Goal: Transaction & Acquisition: Purchase product/service

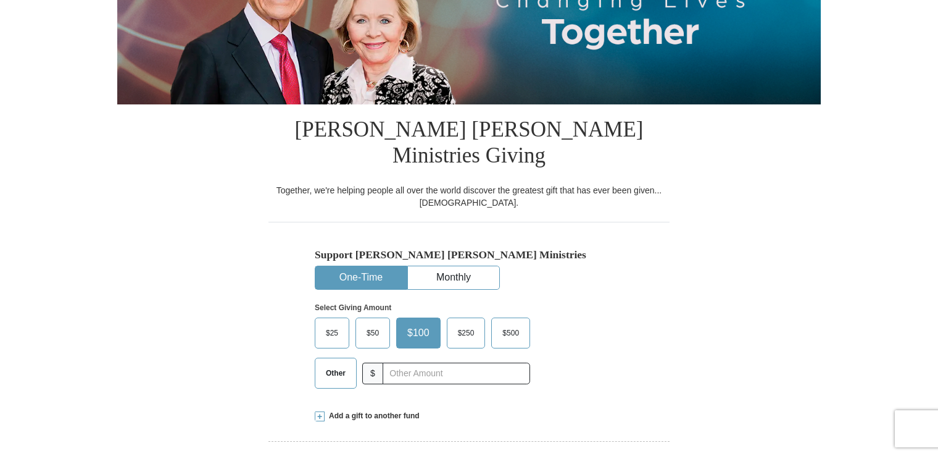
scroll to position [222, 0]
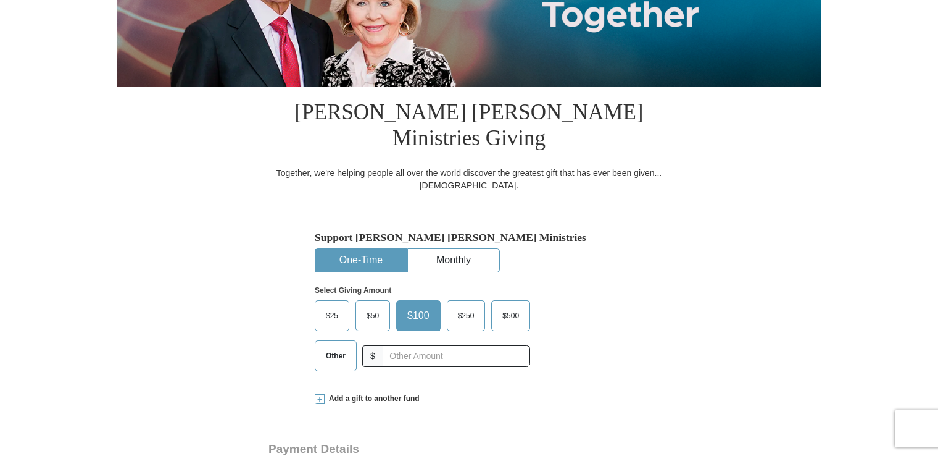
click at [368, 249] on button "One-Time" at bounding box center [360, 260] width 91 height 23
click at [361, 393] on span "Add a gift to another fund" at bounding box center [372, 398] width 95 height 10
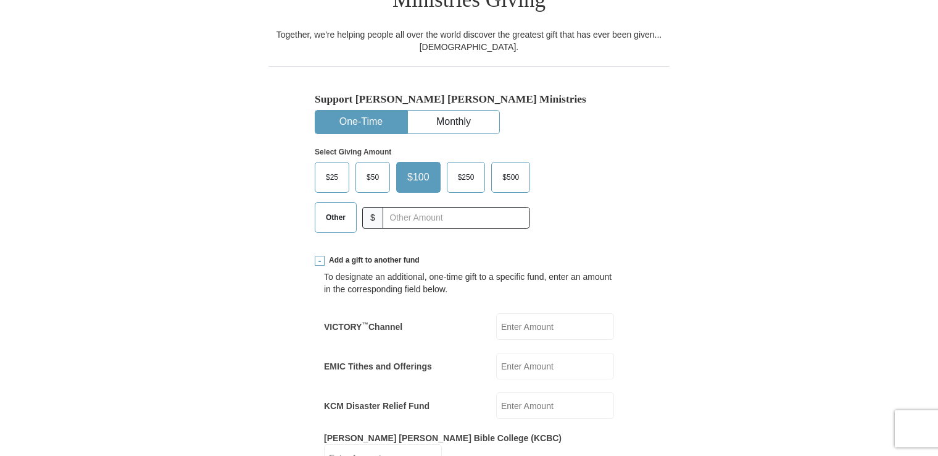
scroll to position [374, 0]
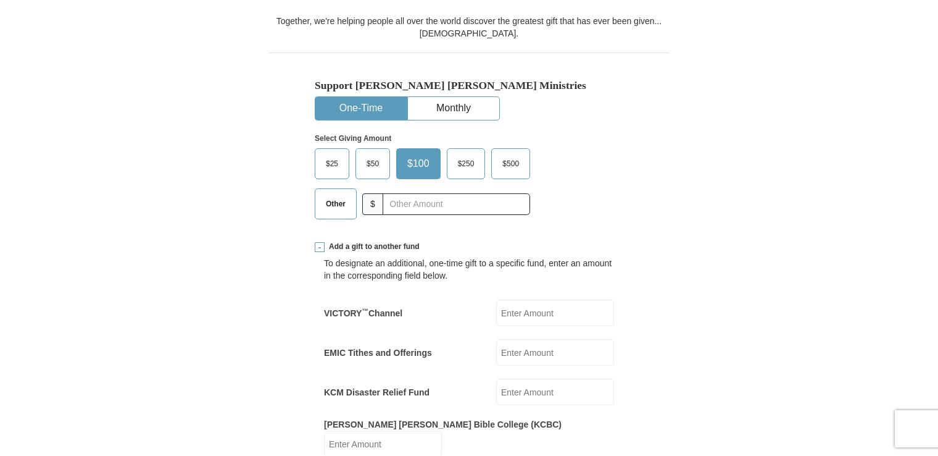
click at [527, 339] on input "EMIC Tithes and Offerings" at bounding box center [555, 352] width 118 height 27
type input "50.00"
click at [519, 378] on input "KCM Disaster Relief Fund" at bounding box center [555, 391] width 118 height 27
type input "50.00"
drag, startPoint x: 938, startPoint y: 125, endPoint x: 933, endPoint y: 164, distance: 39.1
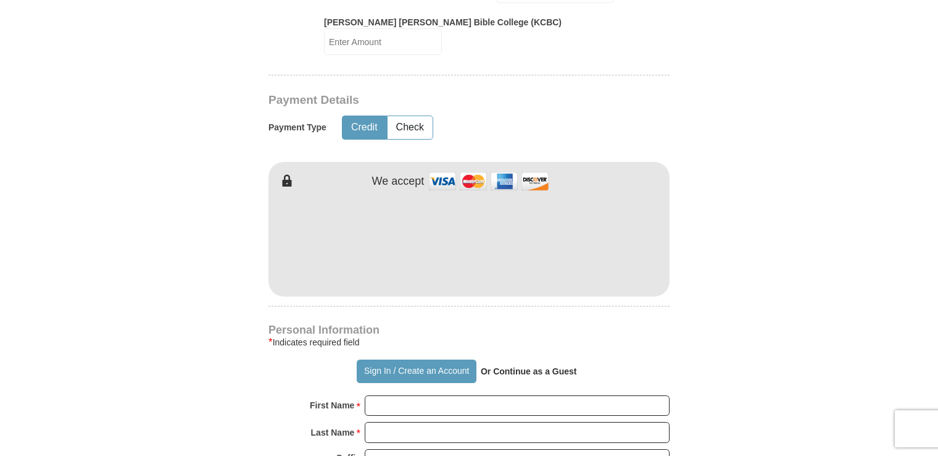
scroll to position [816, 0]
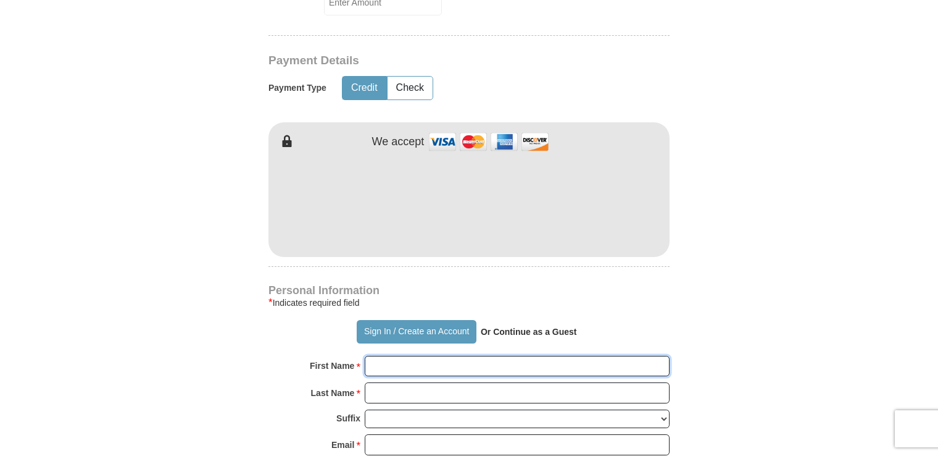
click at [391, 356] on input "First Name *" at bounding box center [517, 366] width 305 height 21
type input "[PERSON_NAME]"
type input "50.00"
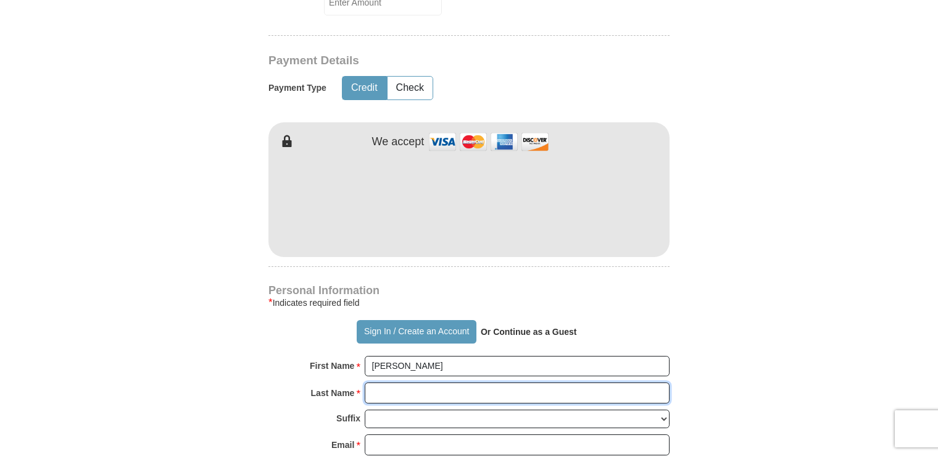
type input "[PERSON_NAME]"
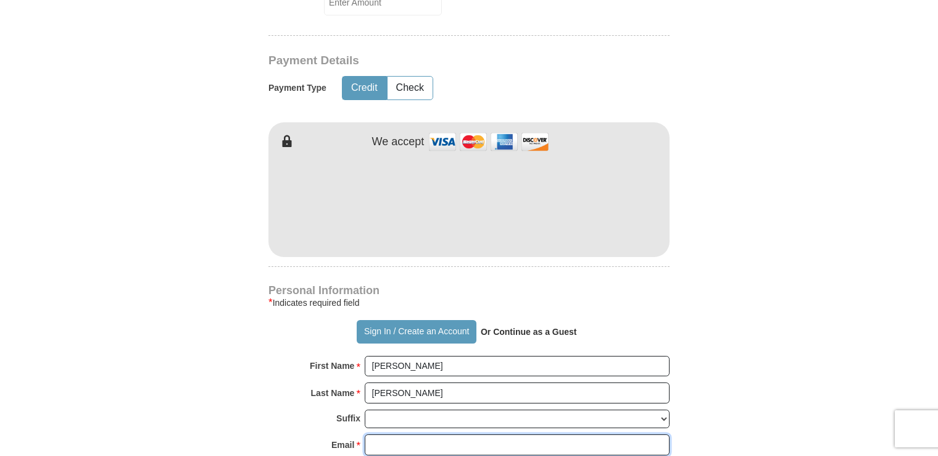
type input "[EMAIL_ADDRESS][US_STATE][DOMAIN_NAME]"
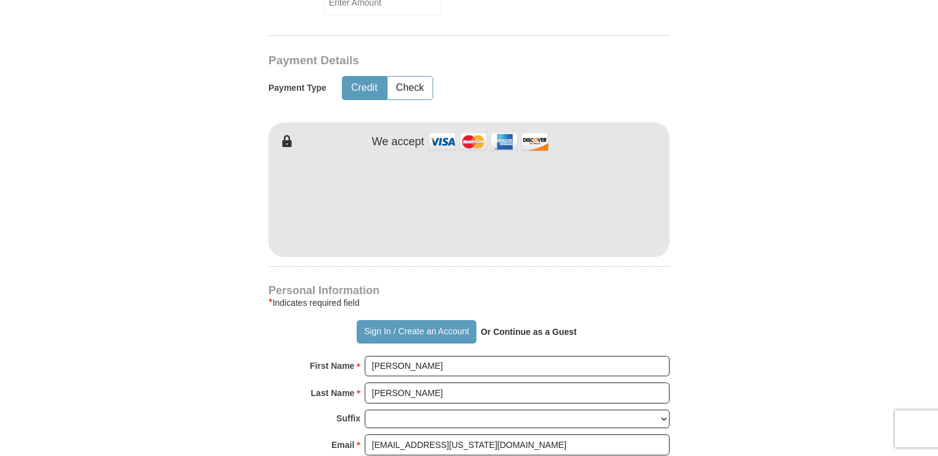
type input "PO Box 11"
type input "Rapidan"
select select "VA"
type input "22733"
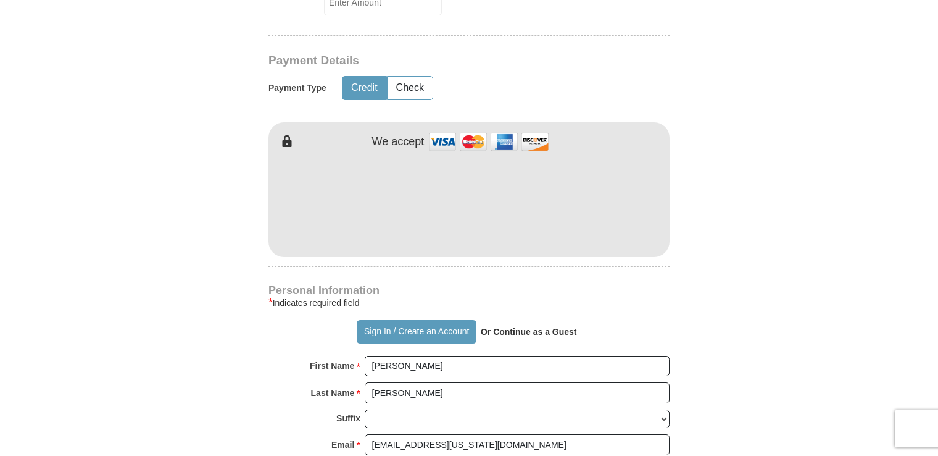
type input "4349240151"
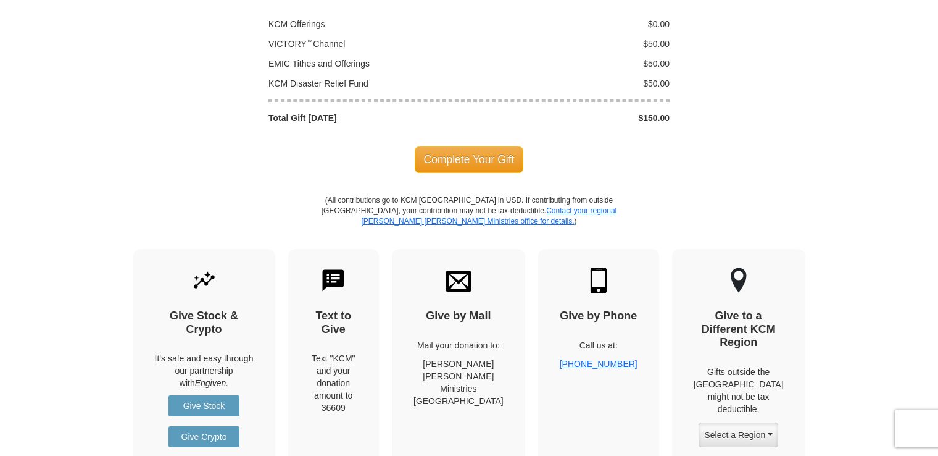
scroll to position [1622, 0]
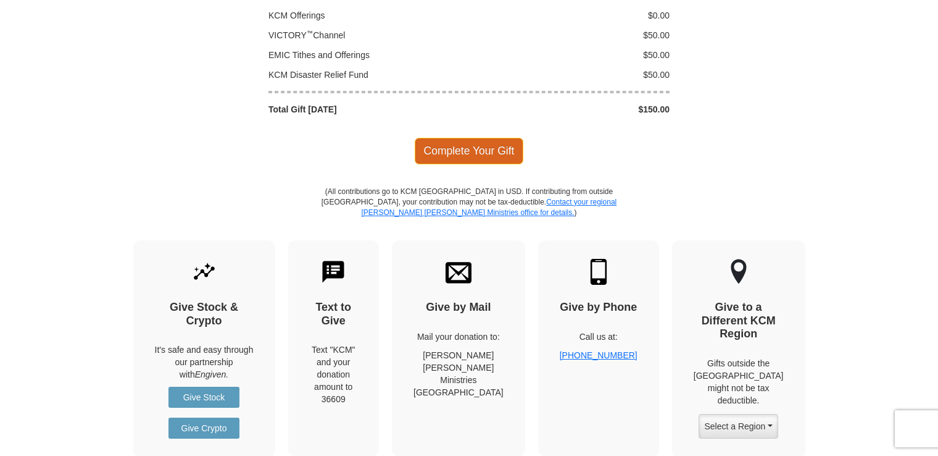
click at [469, 138] on span "Complete Your Gift" at bounding box center [469, 151] width 109 height 26
